Goal: Information Seeking & Learning: Learn about a topic

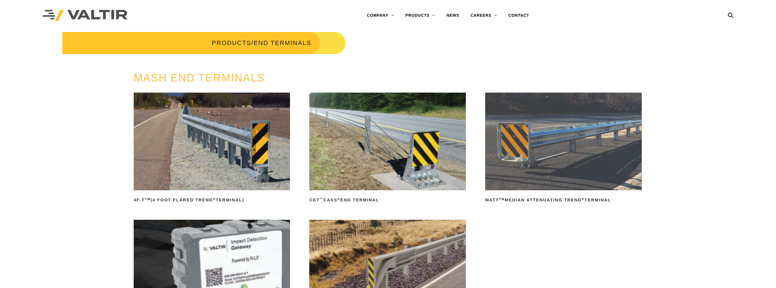
click at [190, 147] on img at bounding box center [212, 142] width 156 height 98
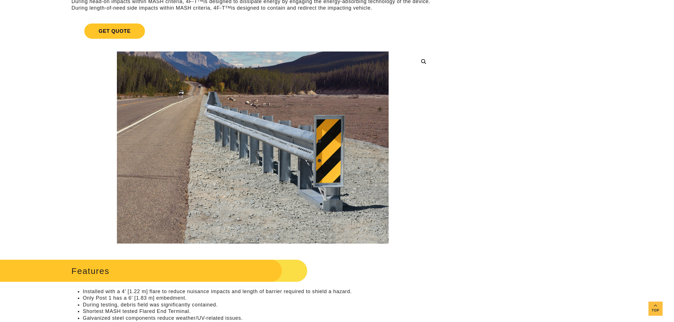
scroll to position [85, 0]
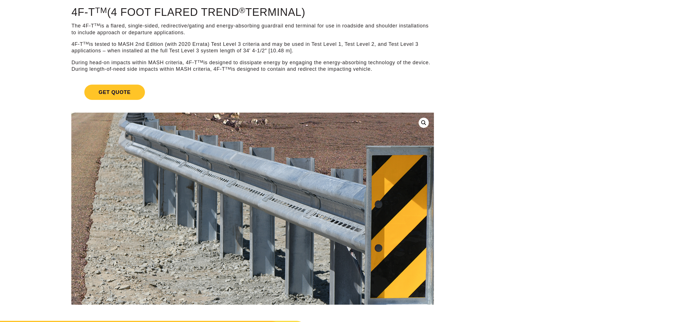
scroll to position [50, 0]
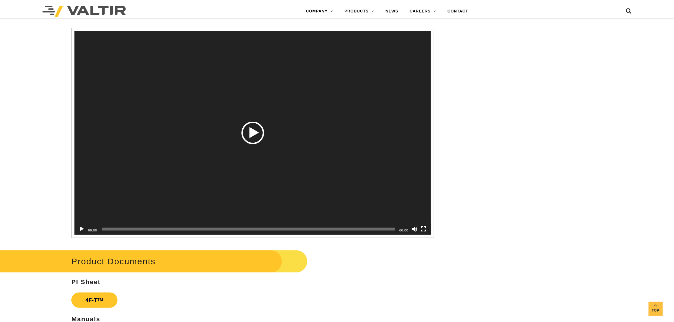
scroll to position [969, 0]
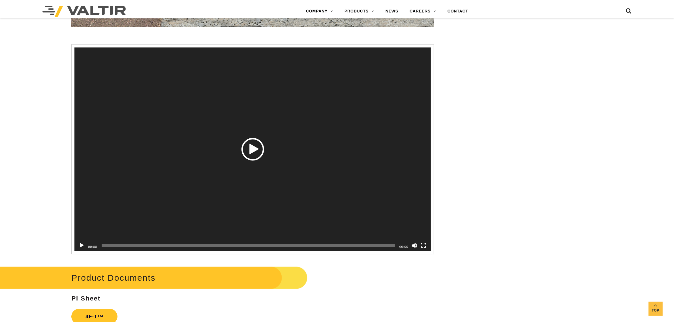
click at [254, 142] on div "Play" at bounding box center [252, 149] width 23 height 23
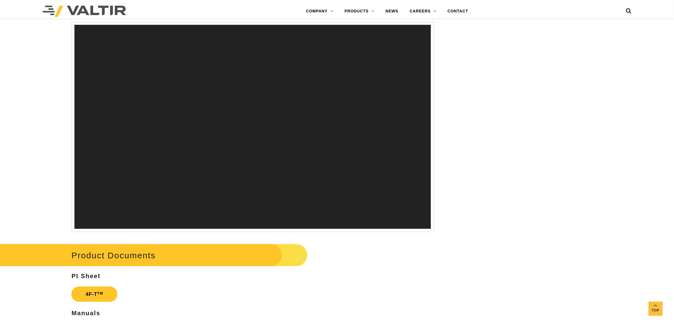
scroll to position [1005, 0]
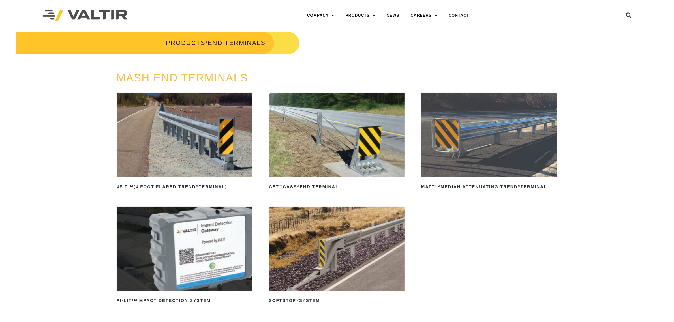
click at [204, 144] on img at bounding box center [185, 135] width 136 height 85
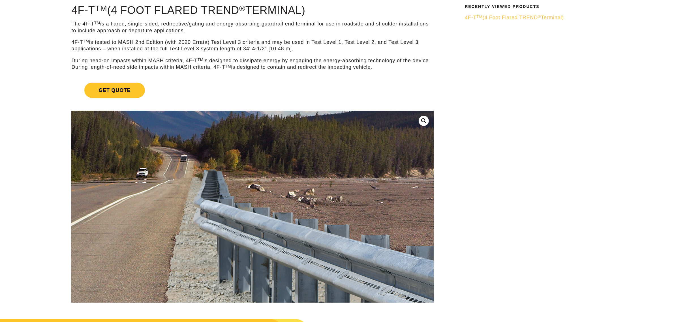
scroll to position [71, 0]
